Goal: Task Accomplishment & Management: Complete application form

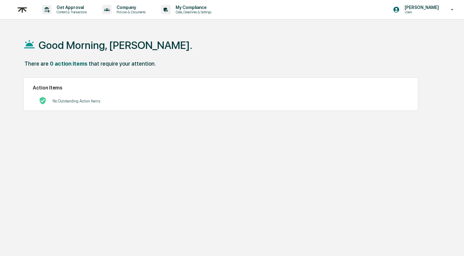
drag, startPoint x: 83, startPoint y: 104, endPoint x: 73, endPoint y: 100, distance: 9.8
click at [83, 104] on div "No Outstanding Action Items" at bounding box center [77, 101] width 48 height 13
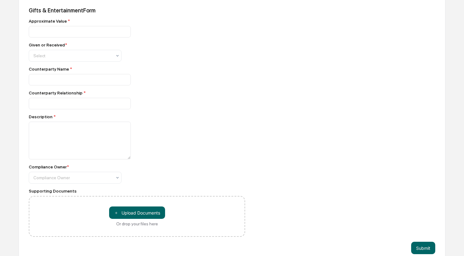
scroll to position [236, 0]
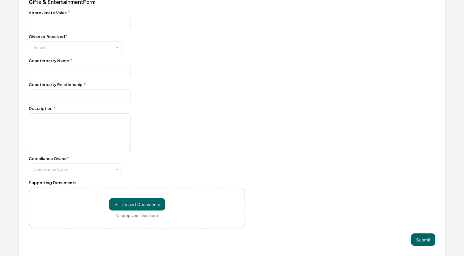
click at [105, 52] on div "Approximate Value * Given or Received * Select Counterparty Name * Counterparty…" at bounding box center [137, 119] width 216 height 218
click at [103, 48] on div at bounding box center [72, 47] width 79 height 6
drag, startPoint x: 101, startPoint y: 69, endPoint x: 156, endPoint y: 54, distance: 57.1
click at [101, 70] on div "Received" at bounding box center [75, 73] width 92 height 12
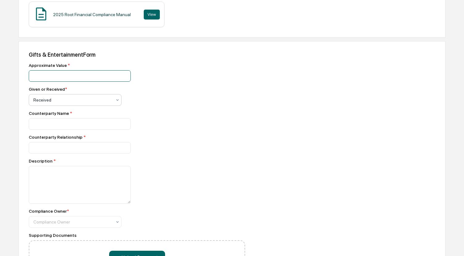
click at [91, 81] on input "number" at bounding box center [80, 75] width 102 height 11
type input "***"
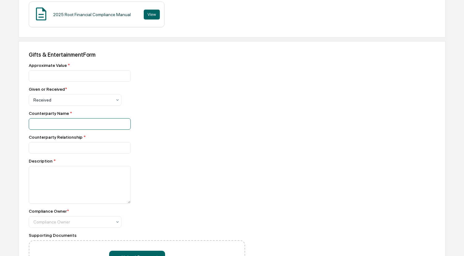
click at [76, 130] on input at bounding box center [80, 123] width 102 height 11
type input "**********"
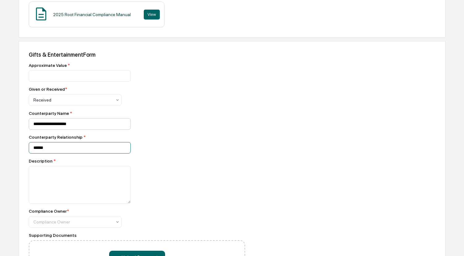
type input "******"
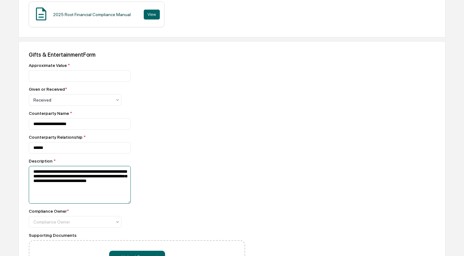
scroll to position [236, 0]
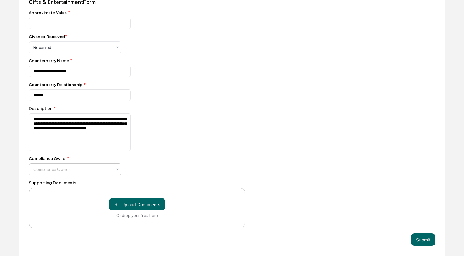
click at [68, 166] on div at bounding box center [72, 169] width 79 height 6
drag, startPoint x: 69, startPoint y: 181, endPoint x: 122, endPoint y: 177, distance: 53.0
click at [69, 181] on div "Alexandra Stickelman" at bounding box center [75, 183] width 92 height 12
click at [188, 164] on div "Compliance Owner * option Alexandra Stickelman, selected. Alexandra Stickelman" at bounding box center [137, 165] width 216 height 19
type textarea "**********"
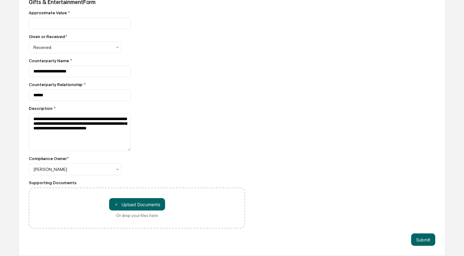
click at [194, 108] on div "Description *" at bounding box center [137, 108] width 216 height 5
click at [424, 240] on button "Submit" at bounding box center [423, 239] width 24 height 12
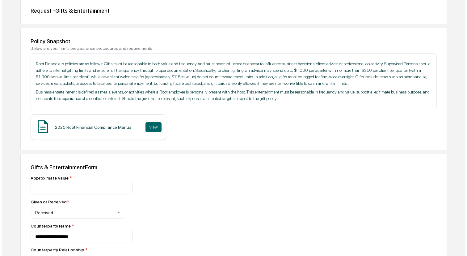
scroll to position [0, 0]
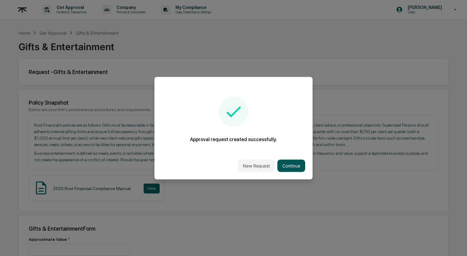
click at [294, 161] on button "Continue" at bounding box center [292, 165] width 28 height 12
